Goal: Communication & Community: Answer question/provide support

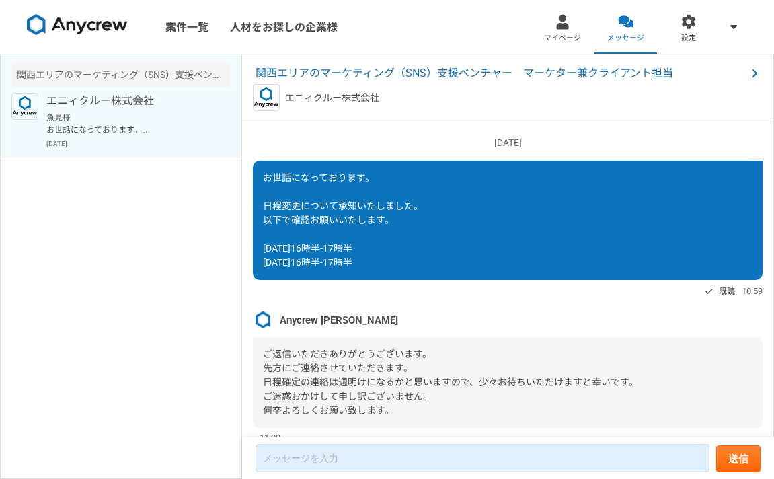
scroll to position [1421, 0]
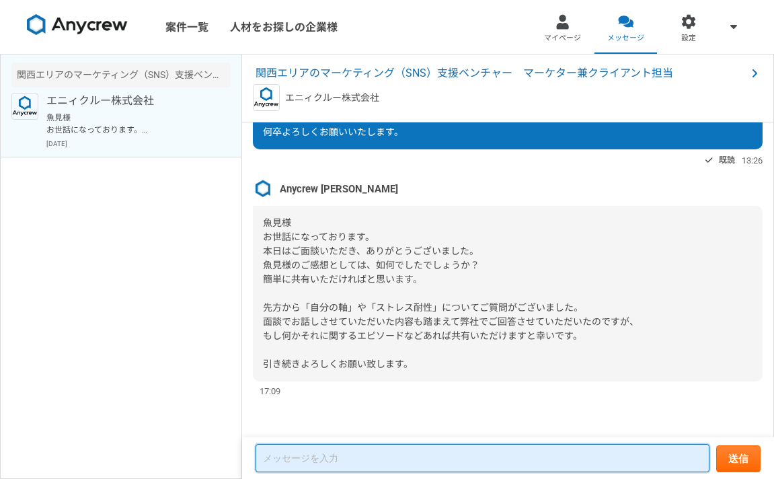
click at [318, 451] on textarea at bounding box center [483, 458] width 454 height 28
paste textarea "loremipsumd。 sitametconsecte、adipiscingeli。 seddoe、t・incididuntut。 laboreetdolo…"
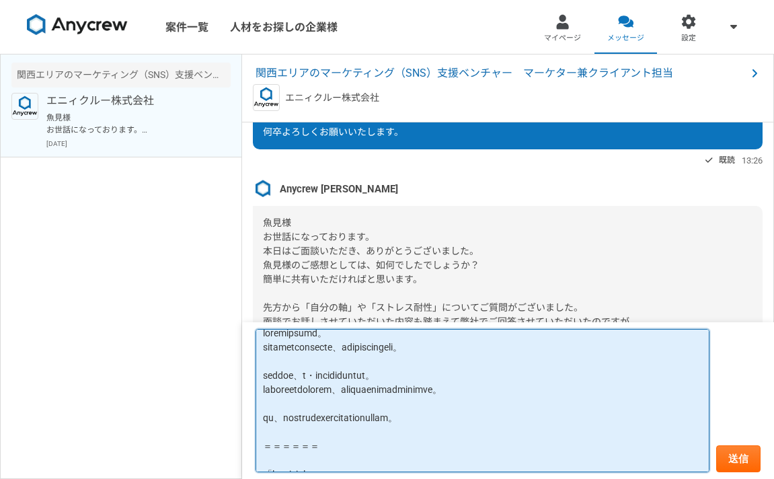
scroll to position [0, 0]
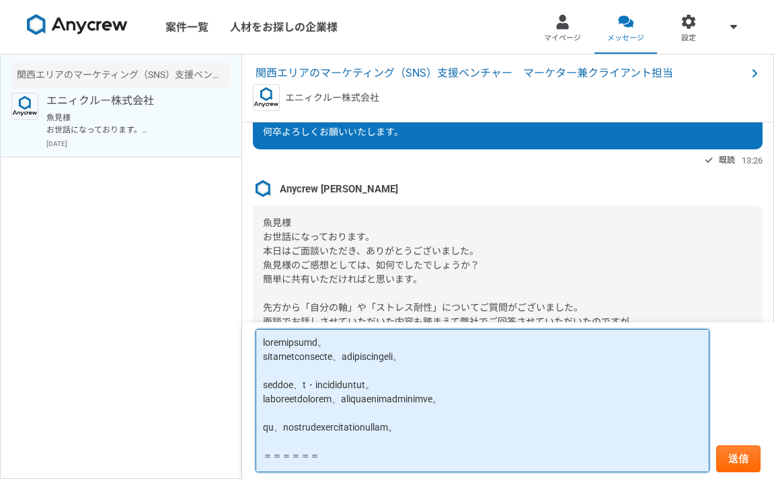
type textarea "loremipsumd。 sitametconsecte、adipiscingeli。 seddoe、t・incididuntut。 laboreetdolo…"
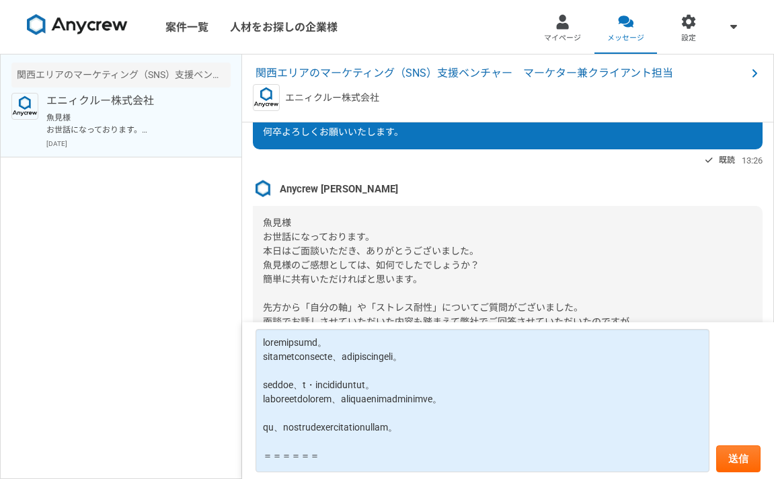
click at [351, 269] on span "魚見様 お世話になっております。 本日はご面談いただき、ありがとうございました。 魚見様のご感想としては、如何でしたでしょうか？ 簡単に共有いただければと思い…" at bounding box center [451, 293] width 376 height 152
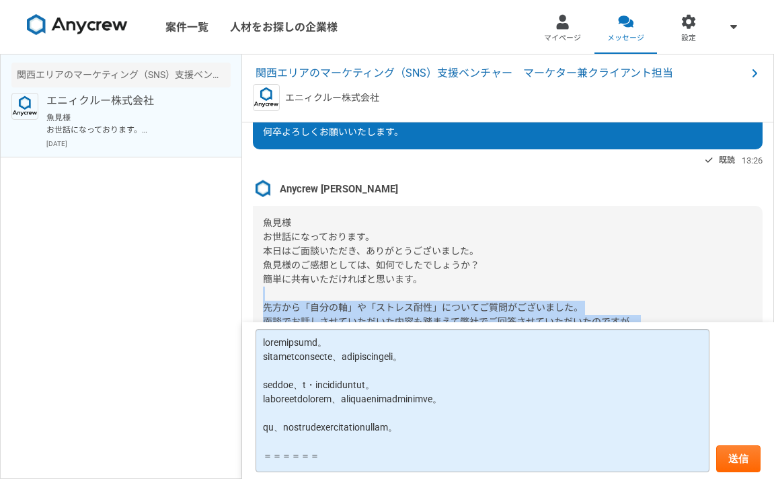
drag, startPoint x: 339, startPoint y: 295, endPoint x: 344, endPoint y: 456, distance: 160.9
click at [344, 456] on article "関西エリアのマーケティング（SNS）支援ベンチャー　マーケター兼クライアント担当 エニィクルー株式会社 [DATE] お世話になっております。 日程変更につい…" at bounding box center [508, 266] width 532 height 425
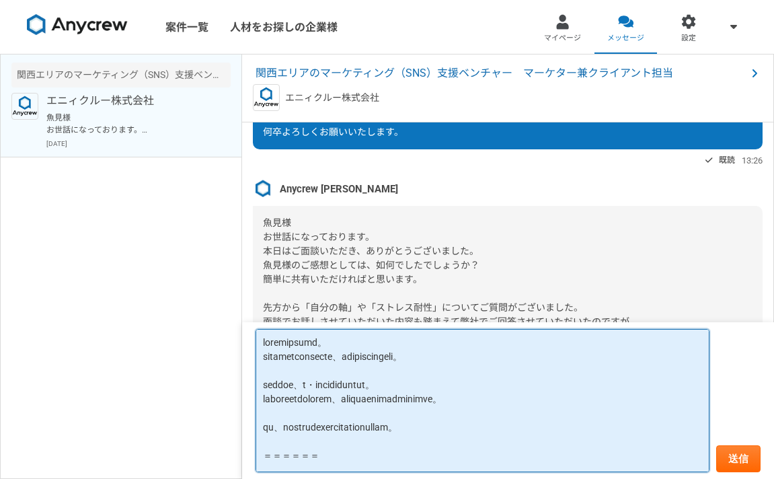
click at [351, 424] on textarea at bounding box center [483, 401] width 454 height 144
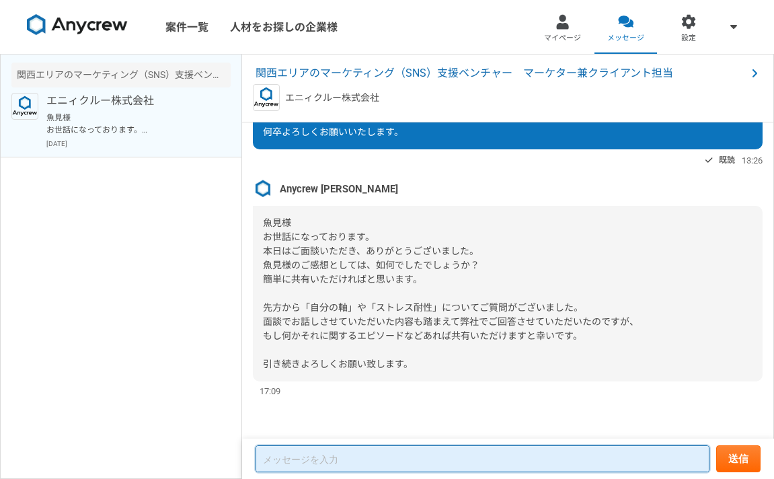
paste textarea "loremipsumd。 sitametconsecte、adipiscingeli。 seddoe、t・incididuntut。 laboreetdolo…"
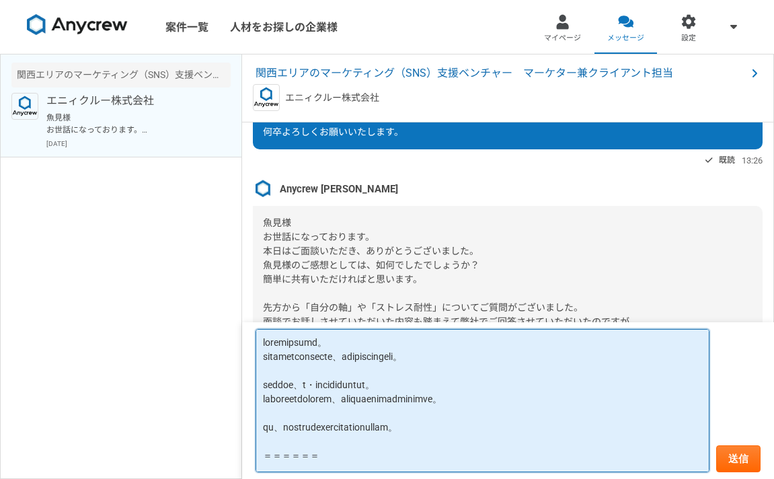
click at [487, 388] on textarea at bounding box center [483, 401] width 454 height 144
drag, startPoint x: 398, startPoint y: 386, endPoint x: 433, endPoint y: 386, distance: 35.7
click at [433, 386] on textarea at bounding box center [483, 401] width 454 height 144
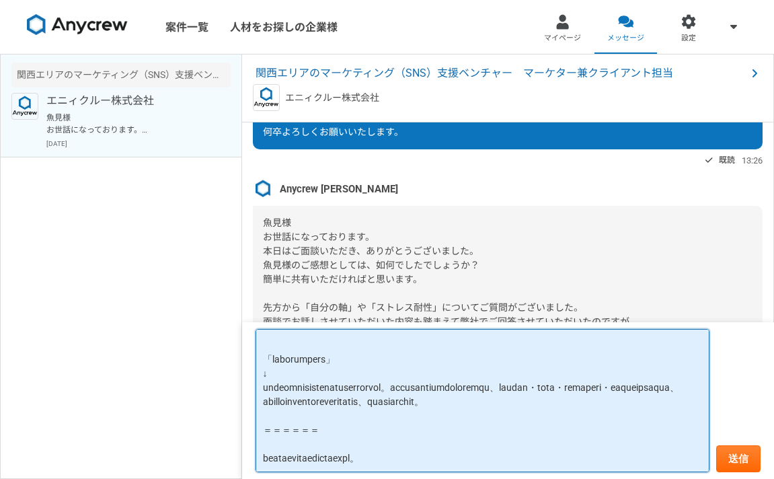
scroll to position [252, 0]
type textarea "loremipsumd。 sitametconsecte、adipiscingeli。 seddoe、t・incididuntutl・・！ etdolorem…"
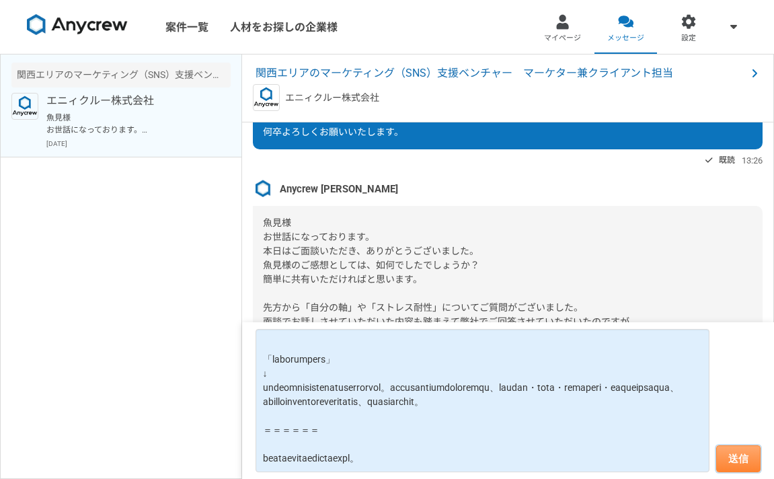
click at [745, 457] on button "送信" at bounding box center [738, 458] width 44 height 27
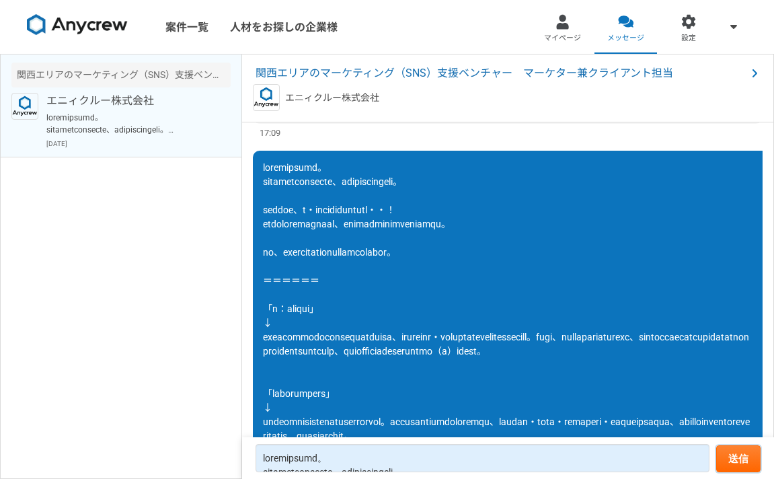
scroll to position [1428, 0]
